Goal: Information Seeking & Learning: Learn about a topic

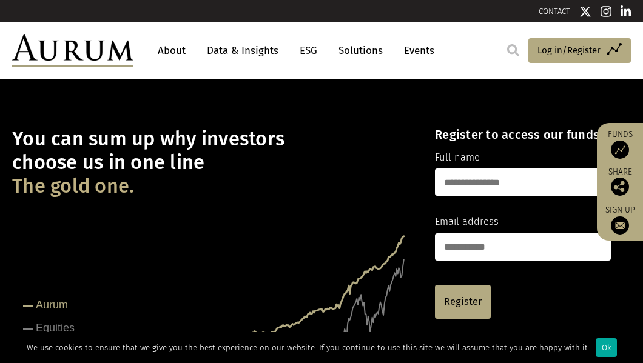
click at [180, 51] on link "About" at bounding box center [172, 50] width 40 height 22
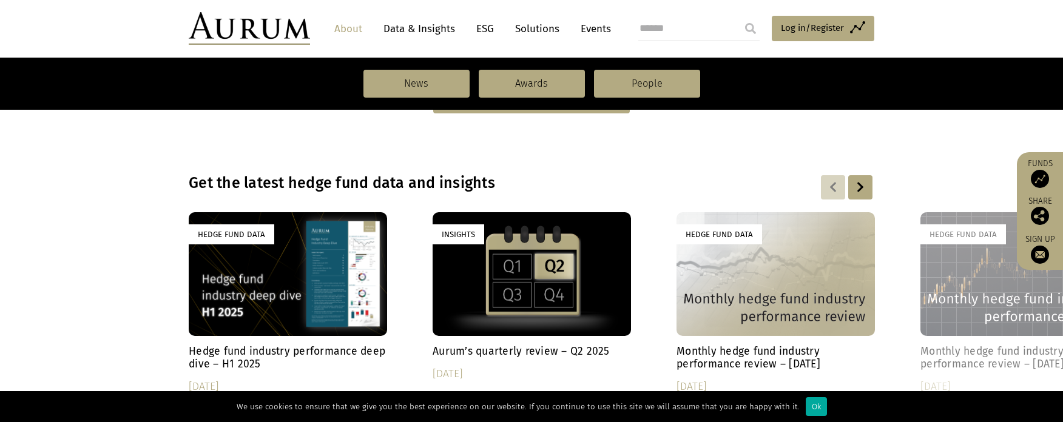
scroll to position [485, 0]
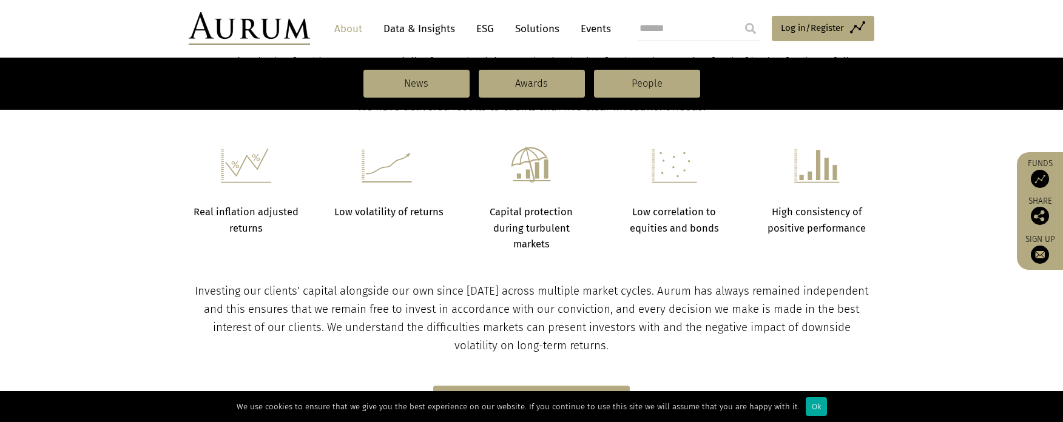
click at [448, 29] on link "Data & Insights" at bounding box center [419, 29] width 84 height 22
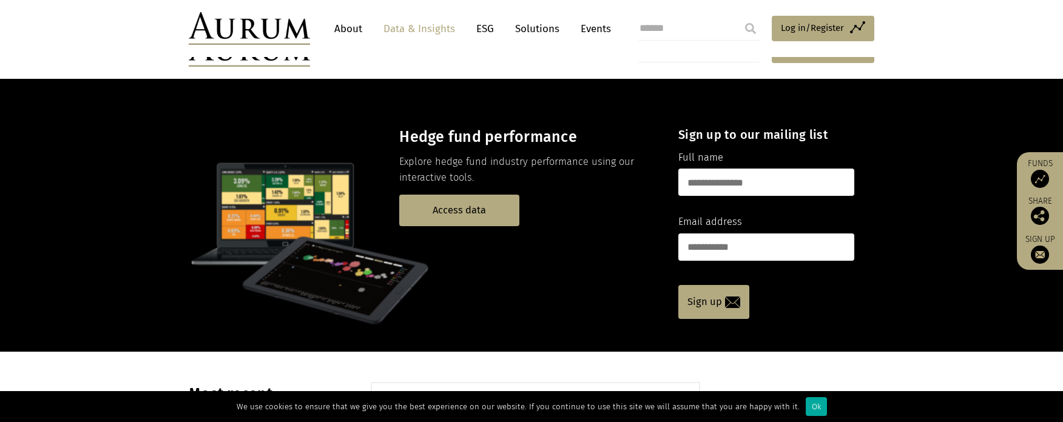
scroll to position [303, 0]
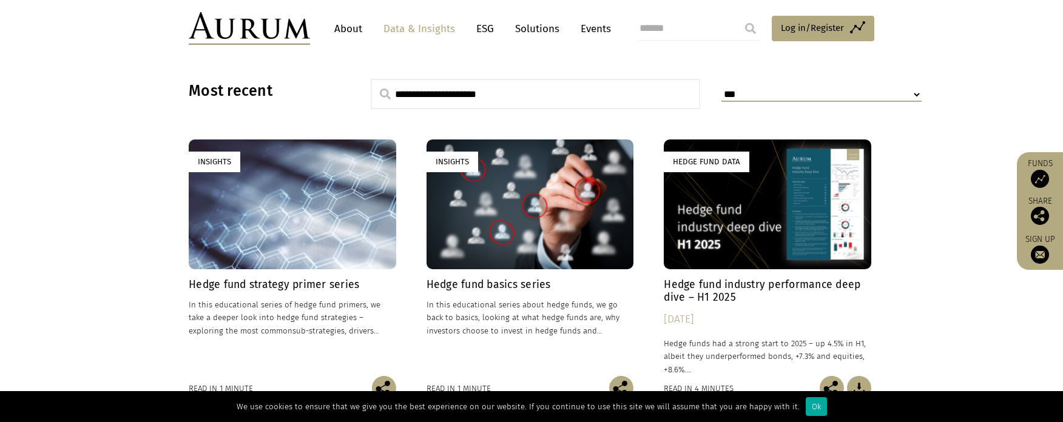
click at [354, 28] on link "About" at bounding box center [348, 29] width 40 height 22
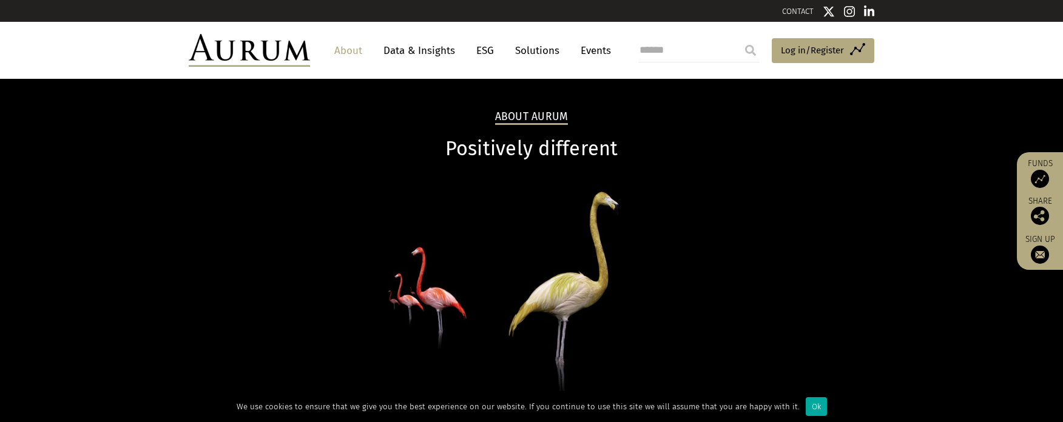
click at [519, 52] on link "Solutions" at bounding box center [537, 50] width 56 height 22
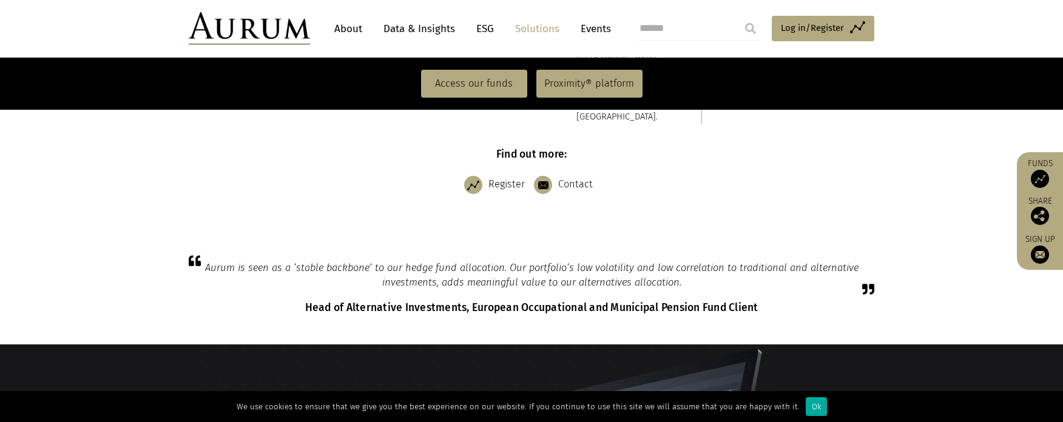
scroll to position [546, 0]
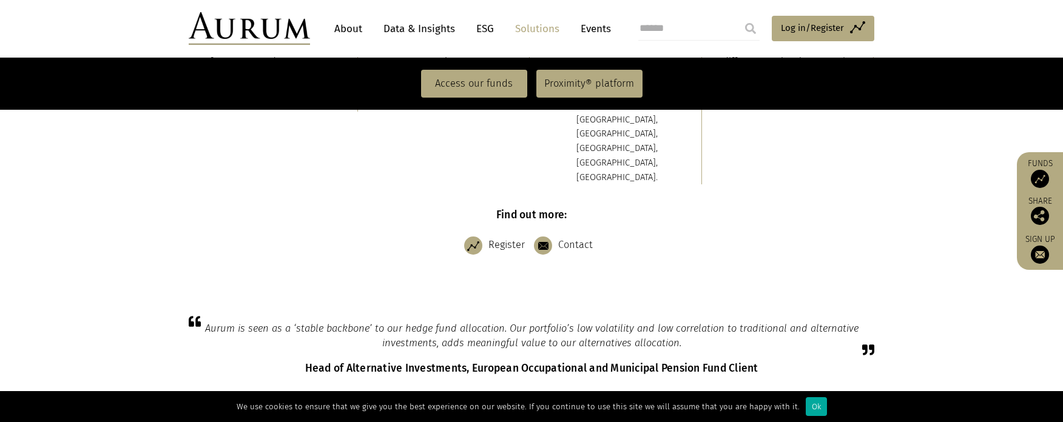
click at [264, 32] on img at bounding box center [249, 28] width 121 height 33
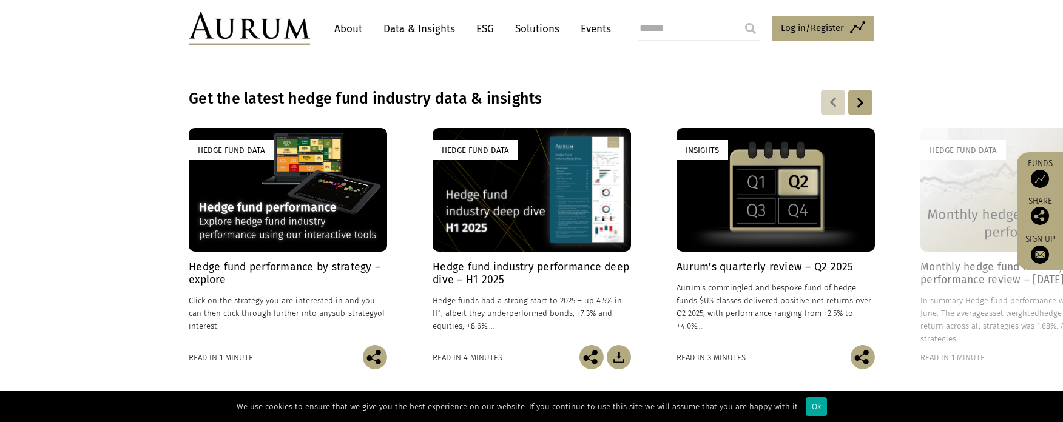
scroll to position [790, 0]
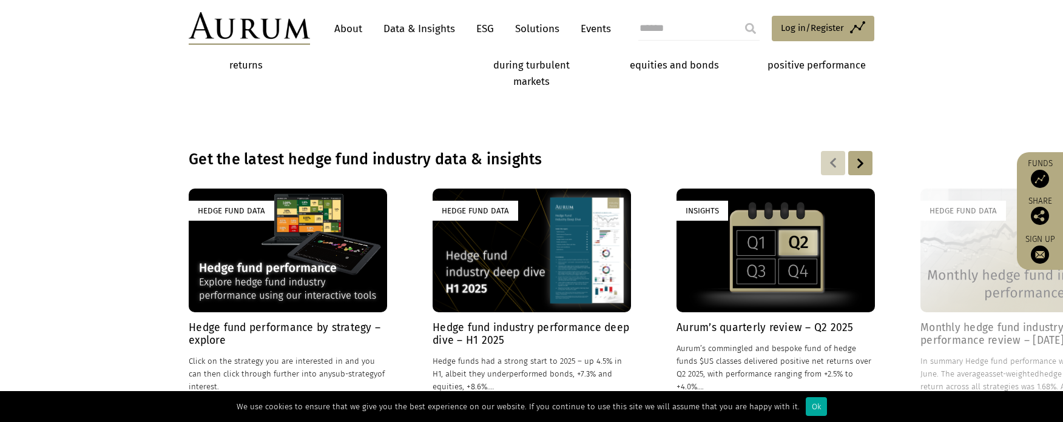
click at [318, 325] on h4 "Hedge fund performance by strategy – explore" at bounding box center [288, 333] width 198 height 25
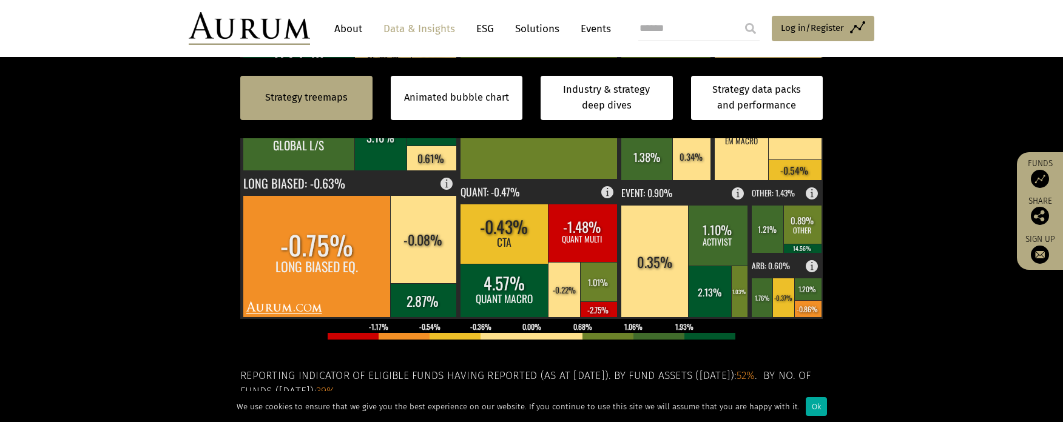
scroll to position [205, 0]
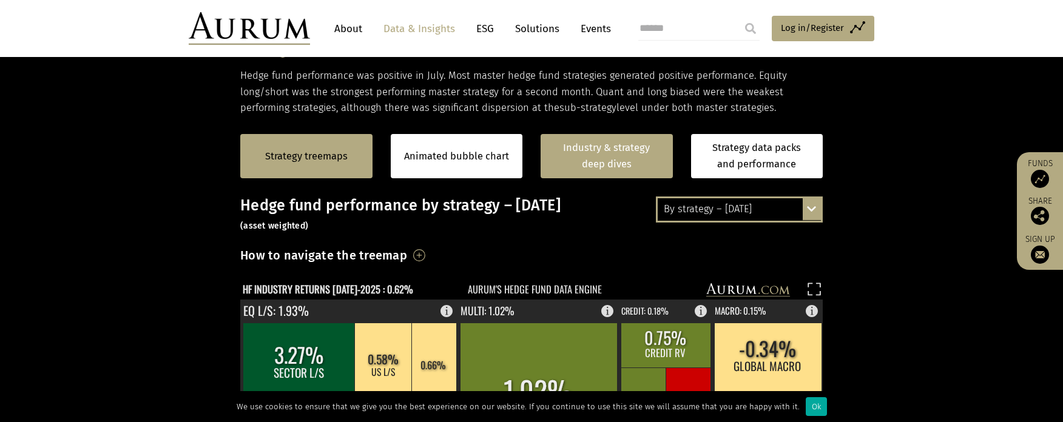
click at [623, 163] on link "Industry & strategy deep dives" at bounding box center [606, 156] width 132 height 44
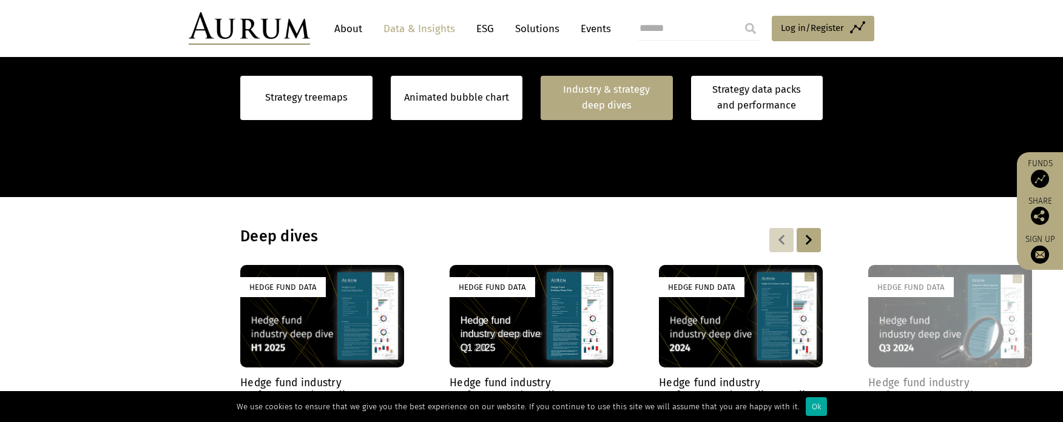
scroll to position [941, 0]
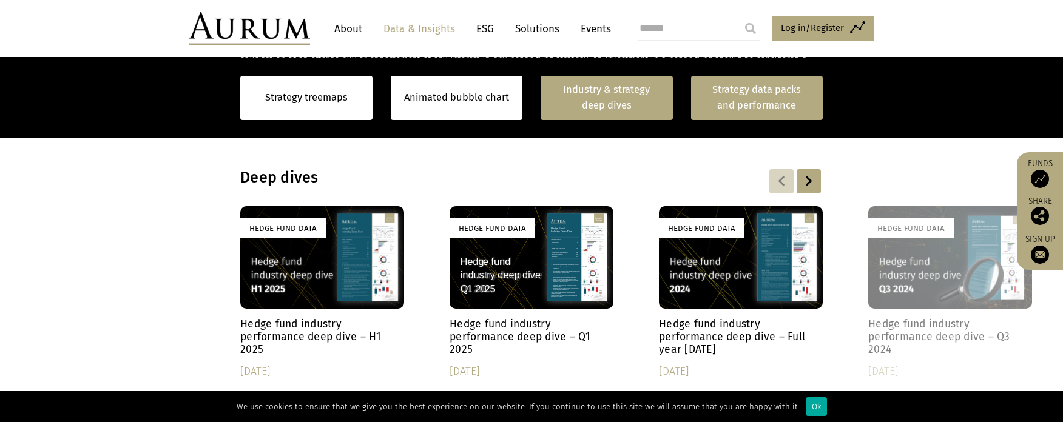
click at [707, 95] on link "Strategy data packs and performance" at bounding box center [757, 98] width 132 height 44
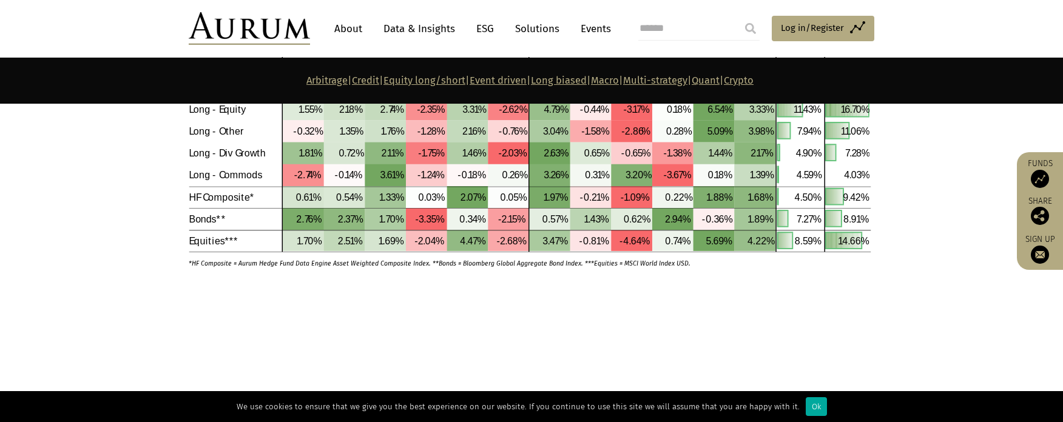
scroll to position [3700, 0]
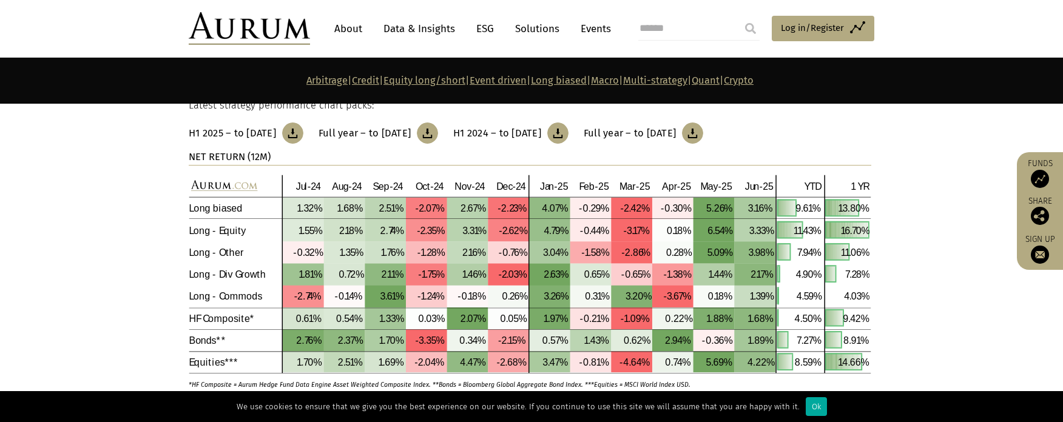
click at [687, 82] on link "Multi-strategy" at bounding box center [655, 81] width 64 height 12
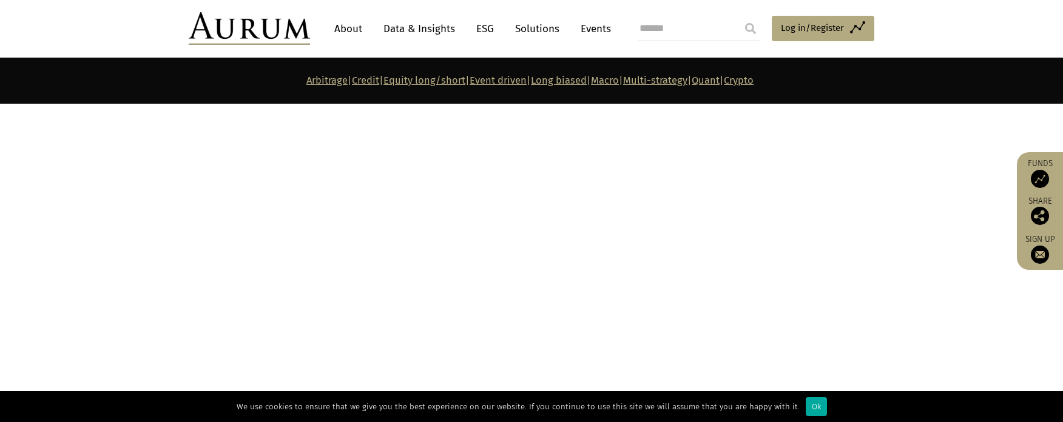
scroll to position [4817, 0]
click at [811, 409] on div "Ok" at bounding box center [816, 406] width 21 height 19
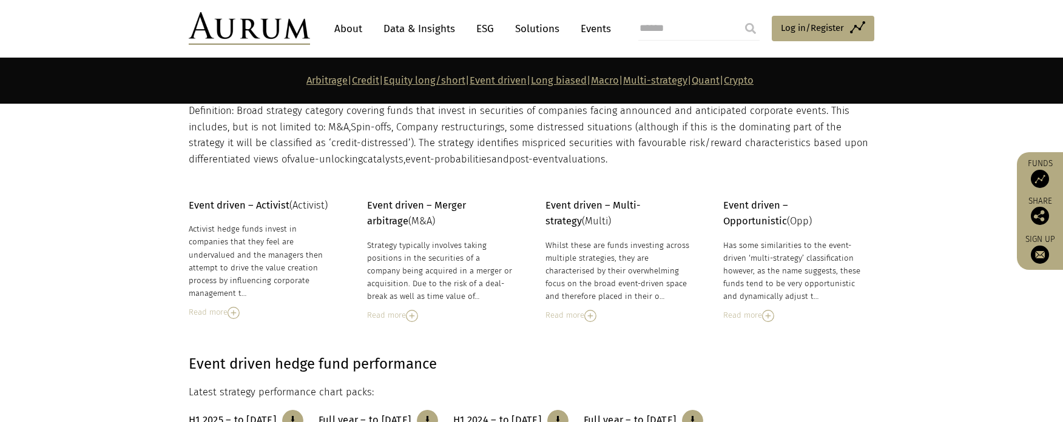
scroll to position [2512, 0]
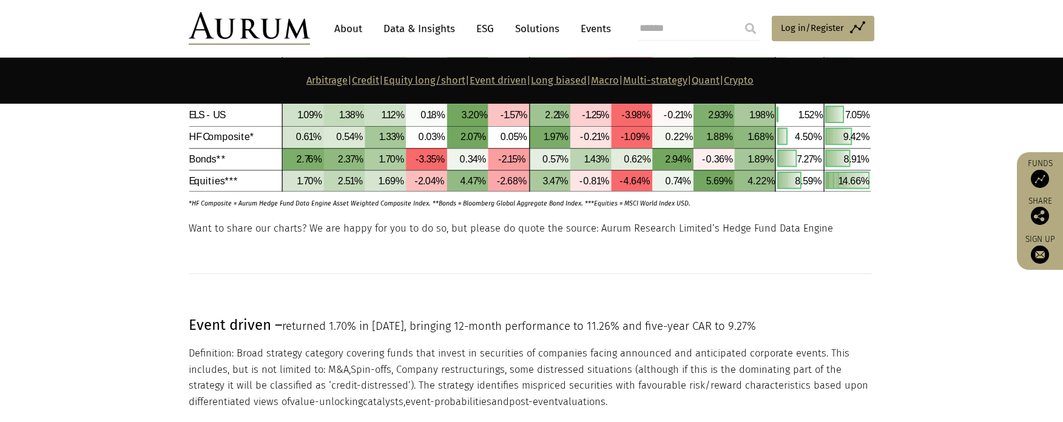
click at [753, 81] on link "Crypto" at bounding box center [739, 81] width 30 height 12
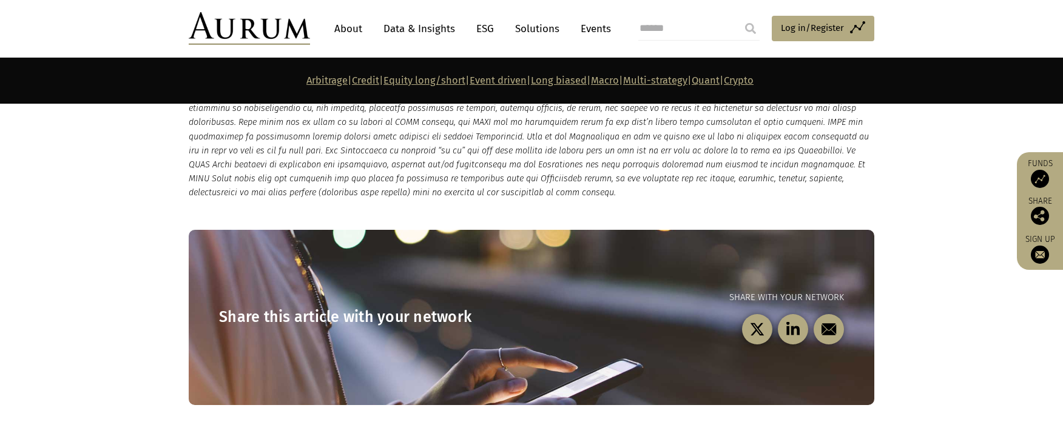
scroll to position [6828, 0]
